Goal: Navigation & Orientation: Find specific page/section

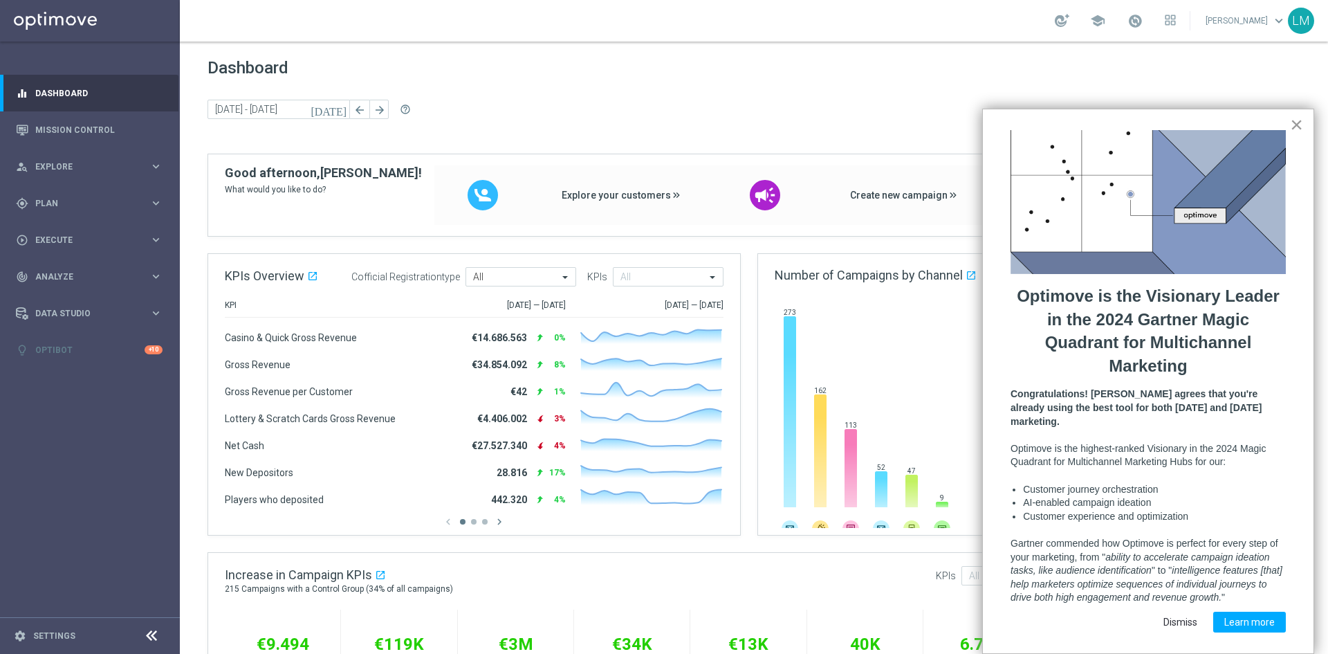
click at [1294, 128] on button "×" at bounding box center [1296, 124] width 13 height 22
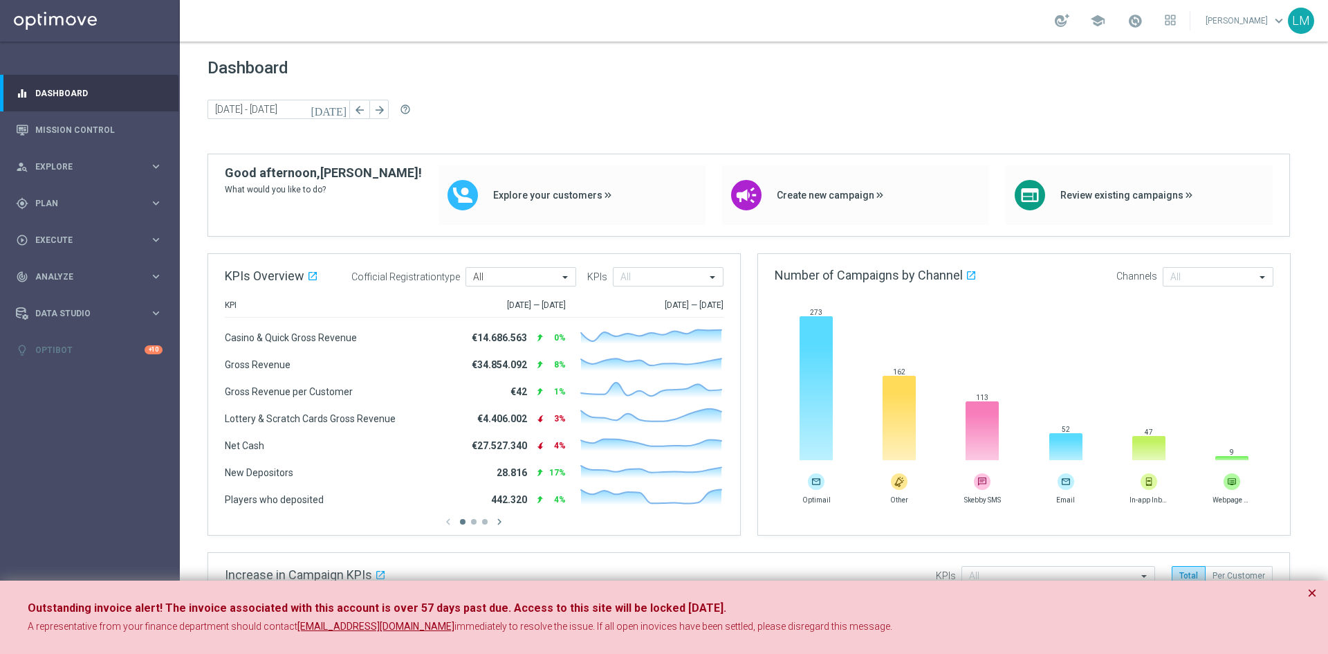
drag, startPoint x: 29, startPoint y: 604, endPoint x: 877, endPoint y: 627, distance: 848.2
click at [877, 627] on div "Outstanding invoice alert! The invoice associated with this account is over 57 …" at bounding box center [664, 617] width 1328 height 74
copy div "Outstanding invoice alert! The invoice associated with this account is over 57 …"
click at [58, 604] on strong "Outstanding invoice alert! The invoice associated with this account is over 57 …" at bounding box center [377, 607] width 699 height 13
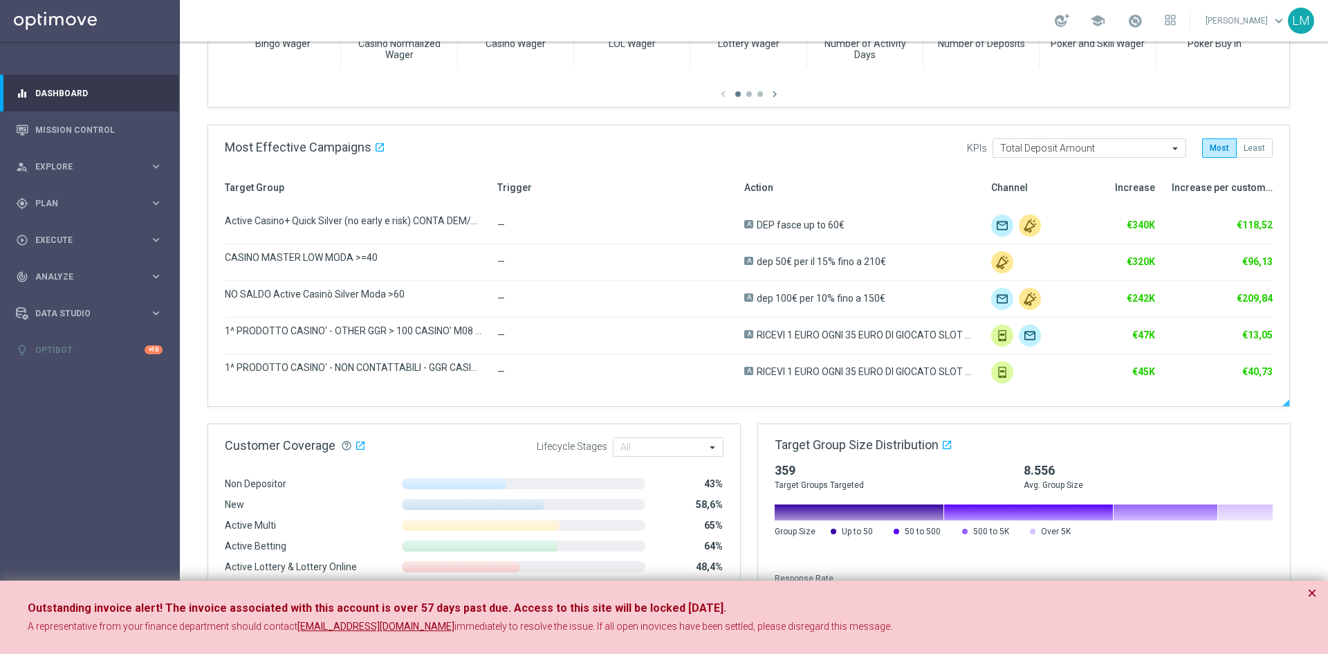
scroll to position [695, 0]
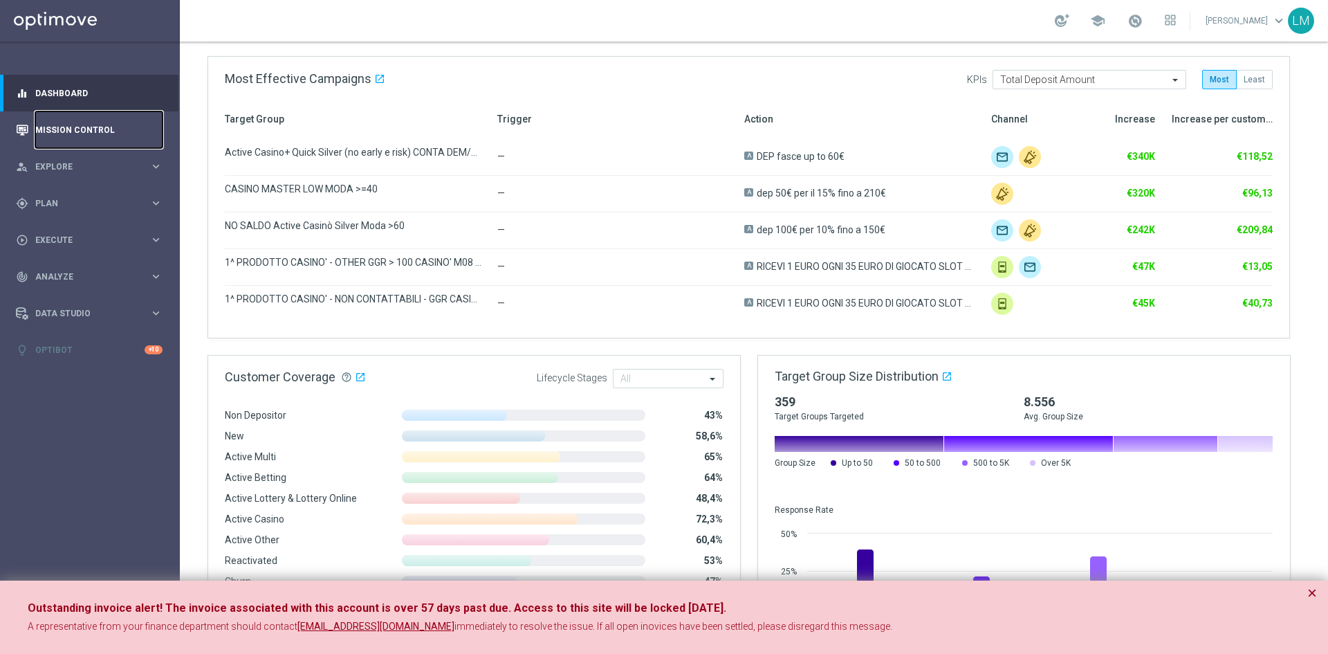
click at [81, 121] on link "Mission Control" at bounding box center [98, 129] width 127 height 37
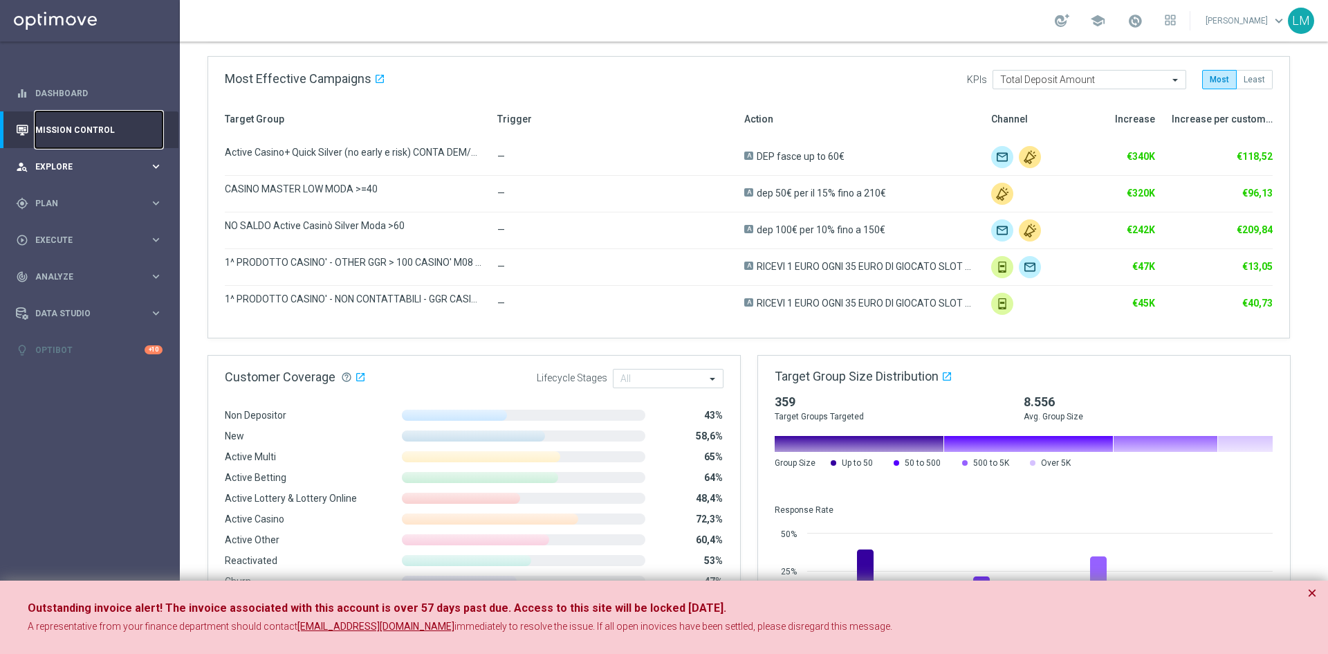
scroll to position [0, 0]
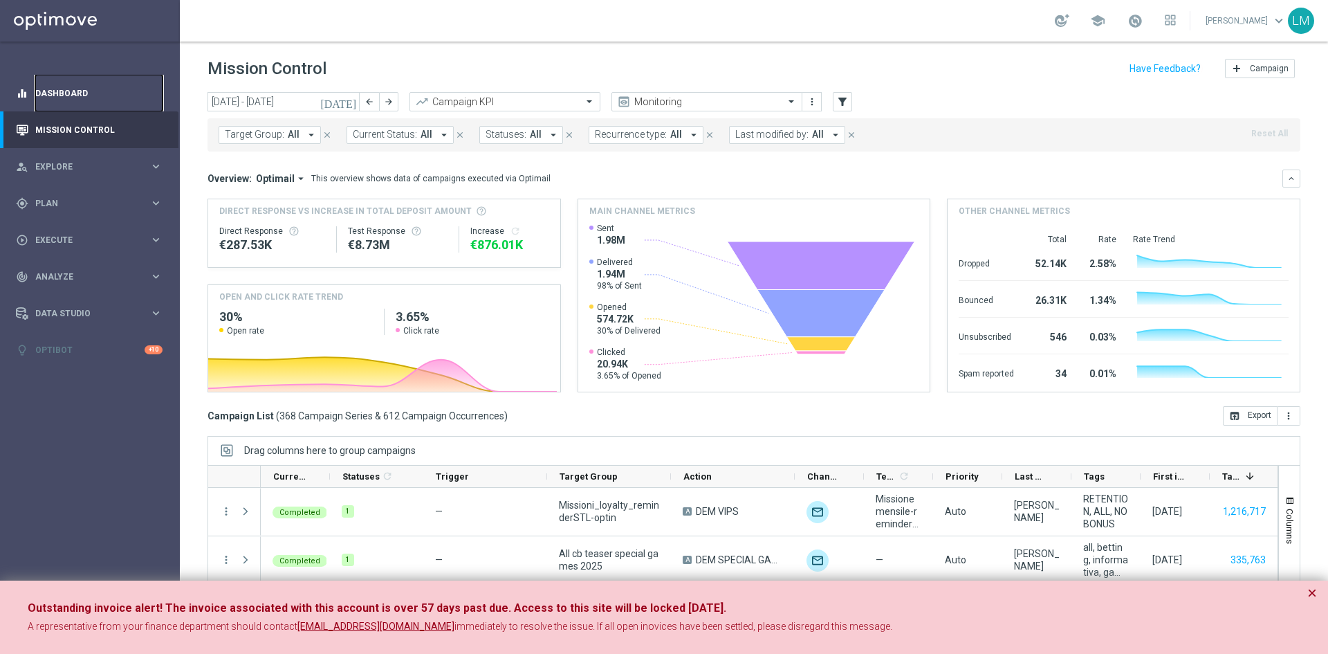
click at [67, 89] on link "Dashboard" at bounding box center [98, 93] width 127 height 37
